Goal: Task Accomplishment & Management: Manage account settings

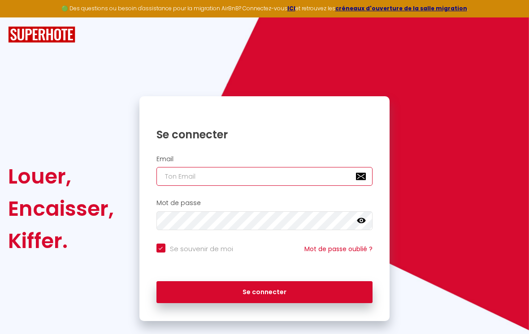
click at [241, 175] on input "email" at bounding box center [264, 176] width 217 height 19
type input "B"
checkbox input "true"
type input "BR"
checkbox input "true"
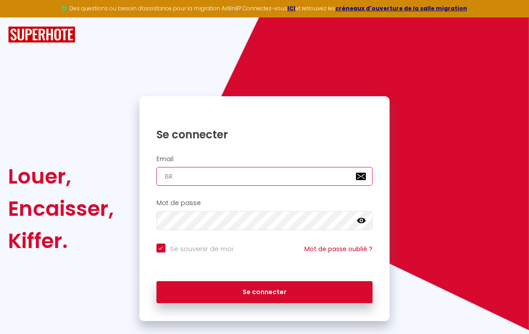
type input "BRI"
checkbox input "true"
type input "BRIG"
checkbox input "true"
type input "BRIGI"
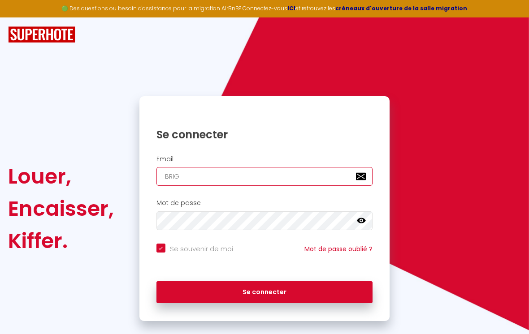
checkbox input "true"
type input "BRIGIT"
checkbox input "true"
type input "BRIGITT"
checkbox input "true"
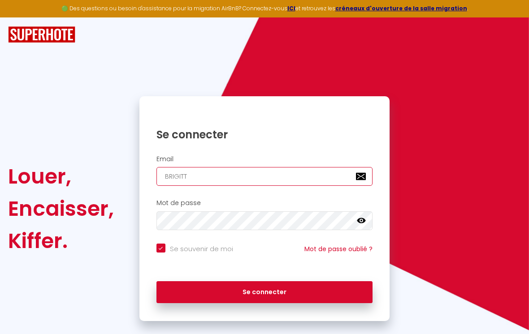
type input "[PERSON_NAME]"
checkbox input "true"
type input "BRIGITT"
checkbox input "true"
type input "BRIGIT"
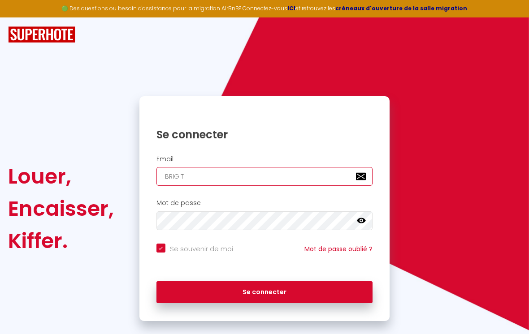
checkbox input "true"
type input "BRIGI"
checkbox input "true"
type input "BRIG"
checkbox input "true"
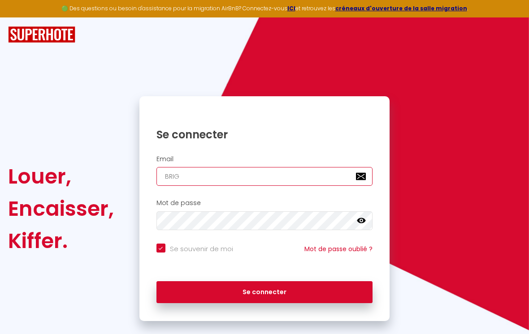
type input "BRI"
checkbox input "true"
type input "BR"
checkbox input "true"
type input "B"
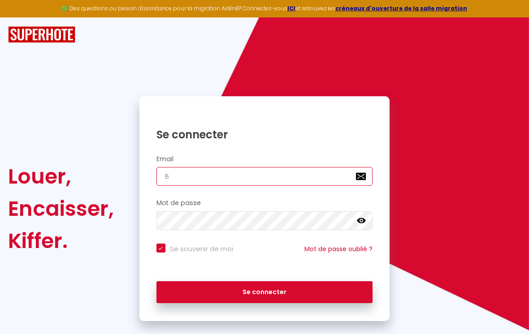
checkbox input "true"
type input "b"
checkbox input "true"
type input "br"
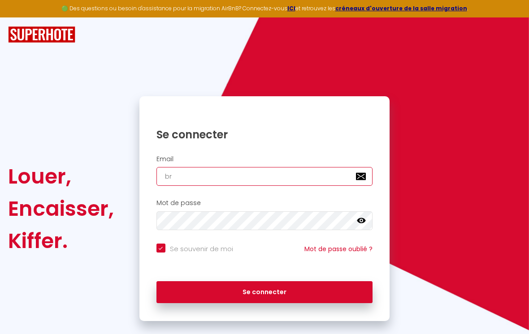
checkbox input "true"
type input "bri"
checkbox input "true"
type input "brig"
checkbox input "true"
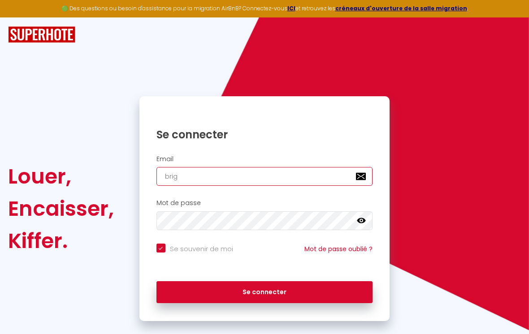
type input "brigi"
checkbox input "true"
type input "brigit"
checkbox input "true"
type input "brigitt"
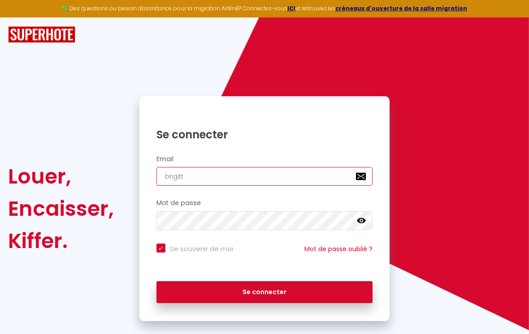
checkbox input "true"
type input "[PERSON_NAME]"
checkbox input "true"
type input "[PERSON_NAME]."
checkbox input "true"
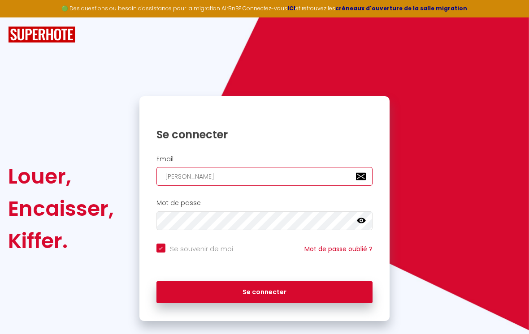
type input "[PERSON_NAME].c"
checkbox input "true"
type input "[DOMAIN_NAME]"
checkbox input "true"
type input "[PERSON_NAME][DOMAIN_NAME]"
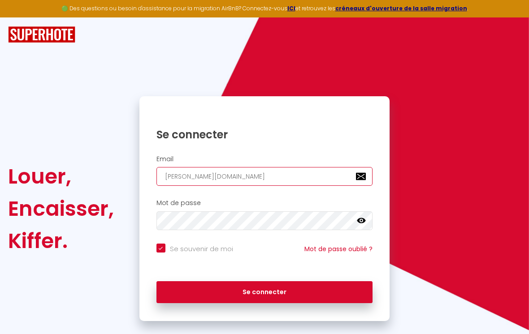
checkbox input "true"
type input "[PERSON_NAME][DOMAIN_NAME]"
checkbox input "true"
type input "[PERSON_NAME].calla"
checkbox input "true"
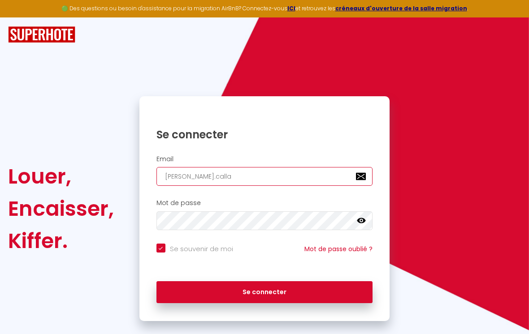
type input "[PERSON_NAME].callab"
checkbox input "true"
type input "[PERSON_NAME].callaba"
checkbox input "true"
type input "[PERSON_NAME].callabat"
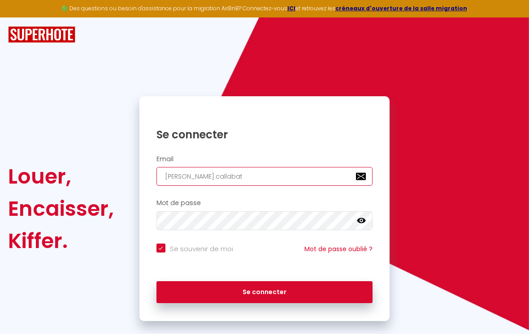
checkbox input "true"
type input "[PERSON_NAME].callabat@"
checkbox input "true"
type input "[PERSON_NAME]"
checkbox input "true"
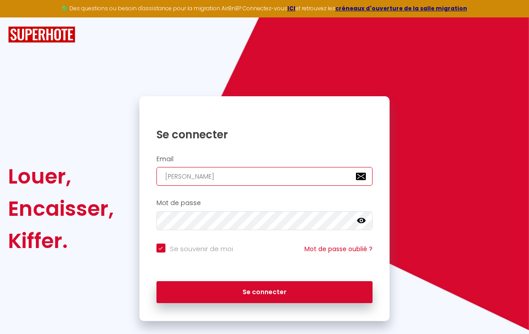
type input "[PERSON_NAME]"
checkbox input "true"
type input "[PERSON_NAME]"
checkbox input "true"
type input "[PERSON_NAME]"
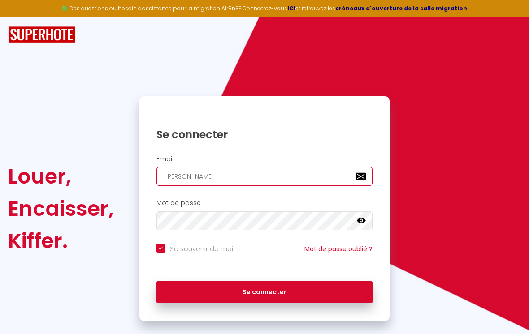
checkbox input "true"
type input "[PERSON_NAME]"
checkbox input "true"
type input "[PERSON_NAME]."
checkbox input "true"
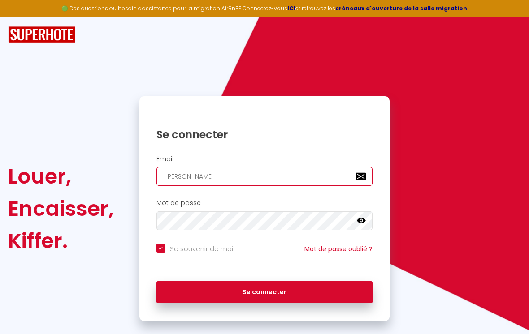
type input "[PERSON_NAME]"
checkbox input "true"
type input "[PERSON_NAME][EMAIL_ADDRESS][DOMAIN_NAME]"
checkbox input "true"
type input "[PERSON_NAME][EMAIL_ADDRESS][DOMAIN_NAME]"
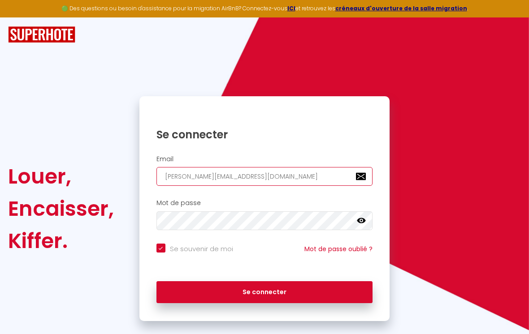
checkbox input "true"
type input "[PERSON_NAME][EMAIL_ADDRESS][DOMAIN_NAME]"
click at [360, 217] on icon at bounding box center [361, 221] width 9 height 9
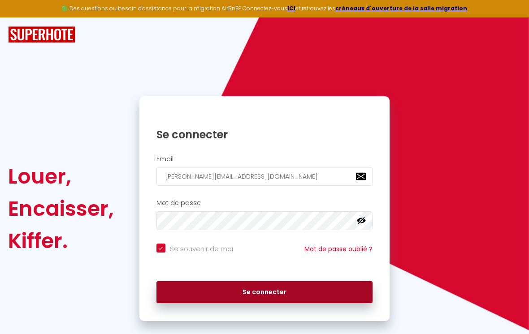
click at [299, 283] on button "Se connecter" at bounding box center [264, 293] width 217 height 22
checkbox input "true"
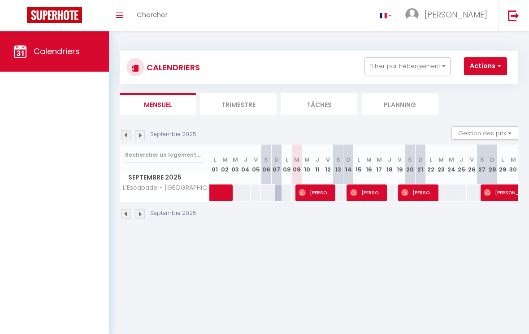
click at [236, 103] on li "Trimestre" at bounding box center [238, 104] width 76 height 22
